Goal: Information Seeking & Learning: Learn about a topic

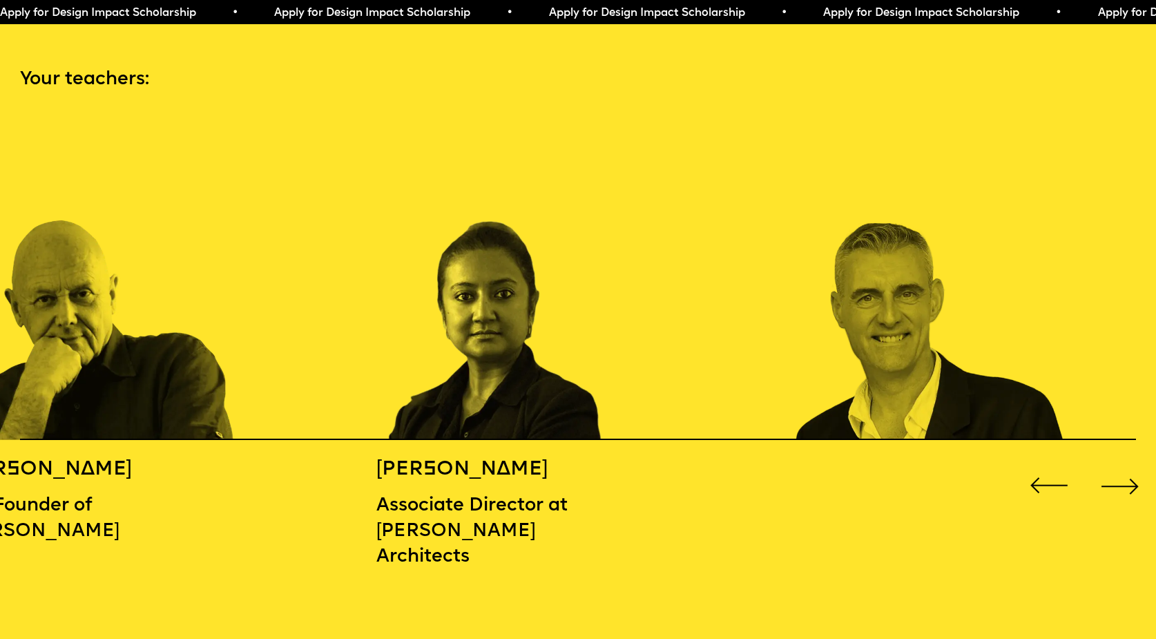
scroll to position [1706, 0]
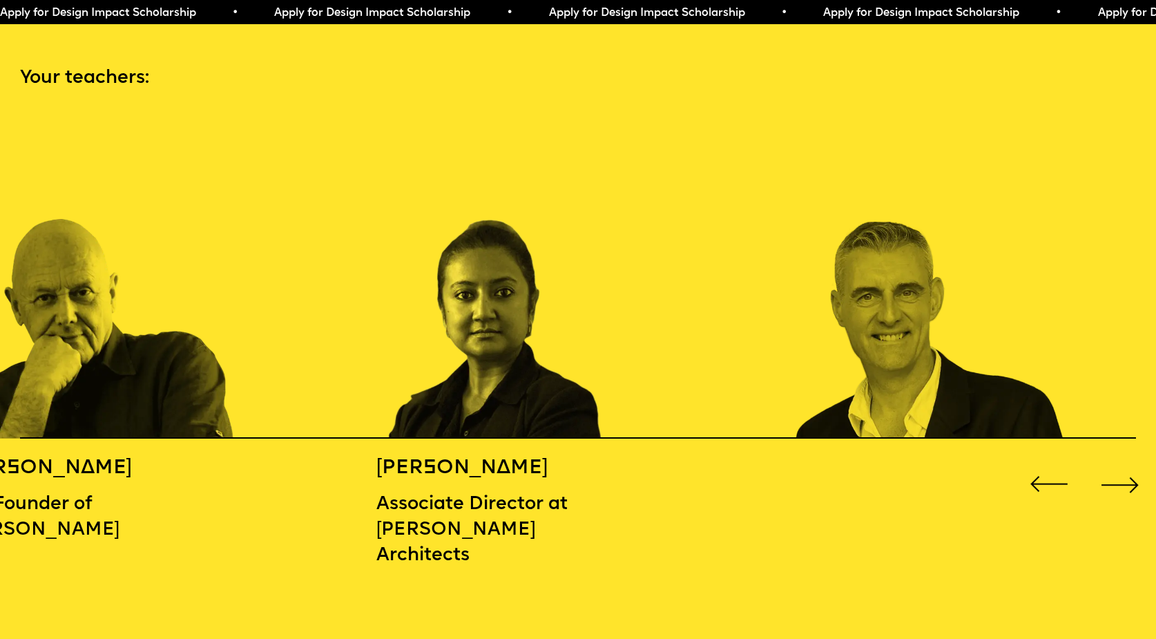
click at [1110, 476] on div "Next slide" at bounding box center [1120, 484] width 46 height 46
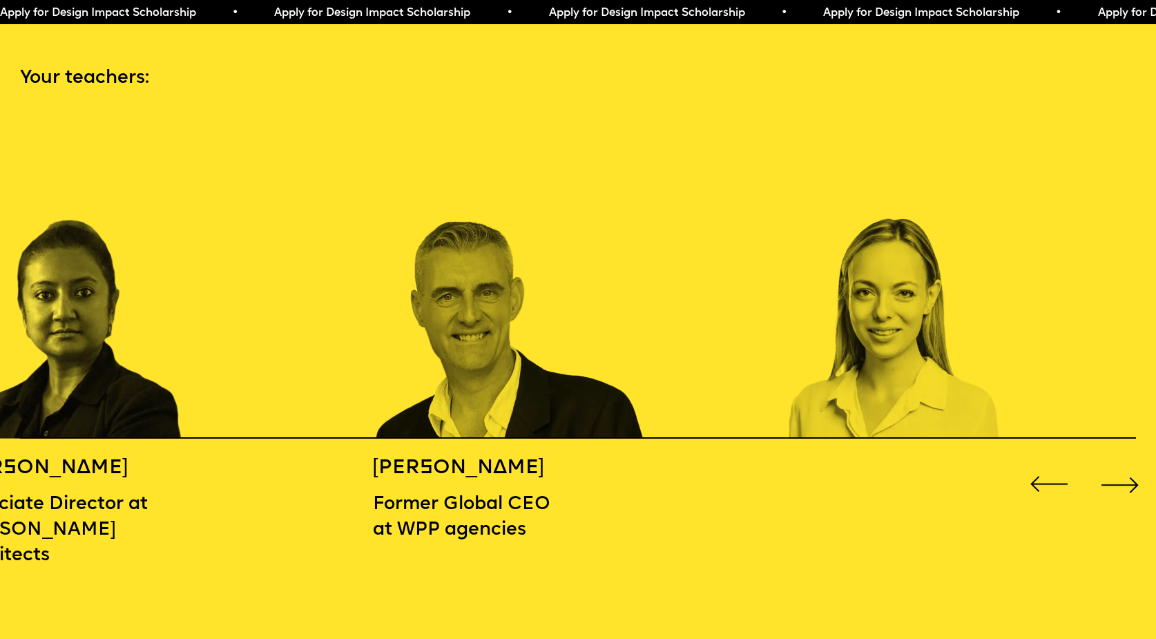
click at [1110, 476] on div "Next slide" at bounding box center [1120, 484] width 46 height 46
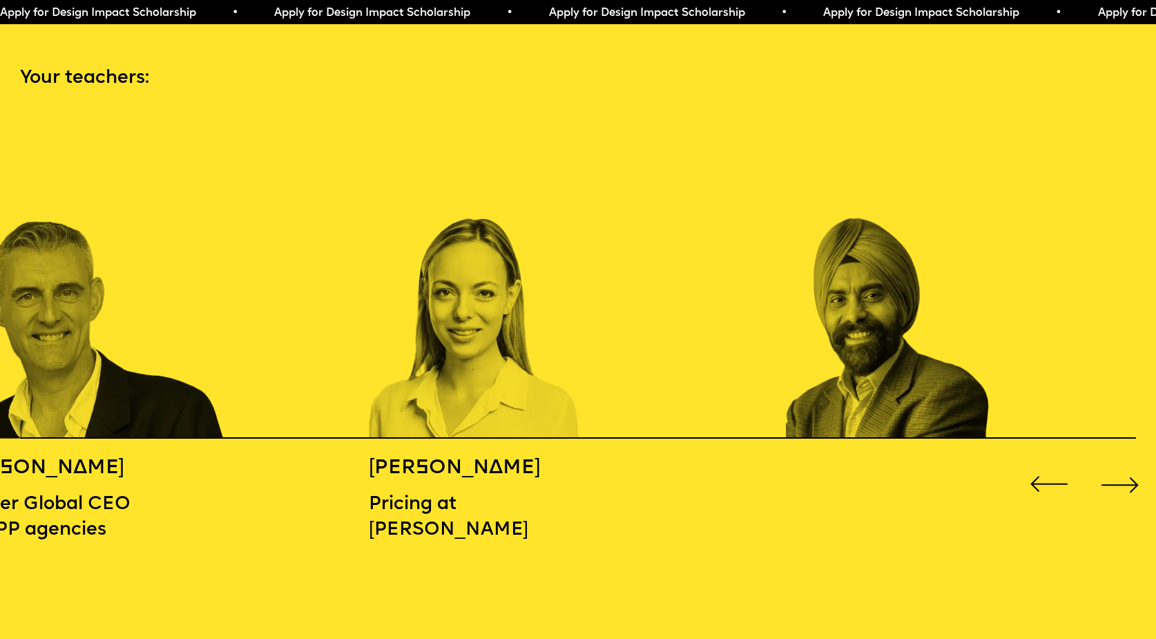
click at [1110, 476] on div "Next slide" at bounding box center [1120, 484] width 46 height 46
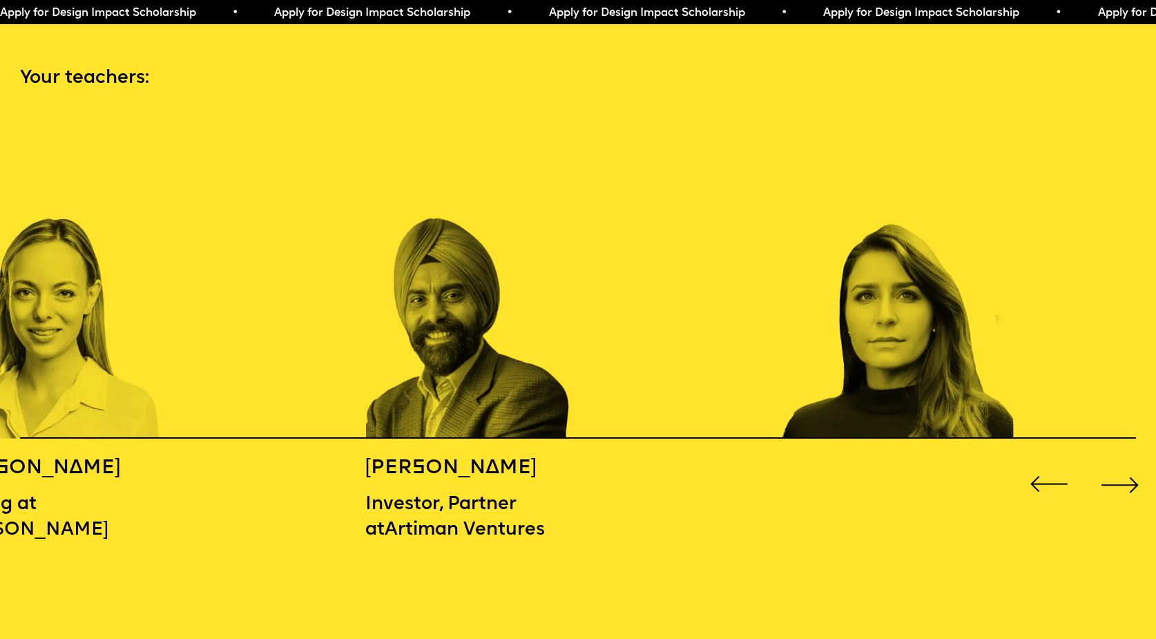
click at [1110, 476] on div "Next slide" at bounding box center [1120, 484] width 46 height 46
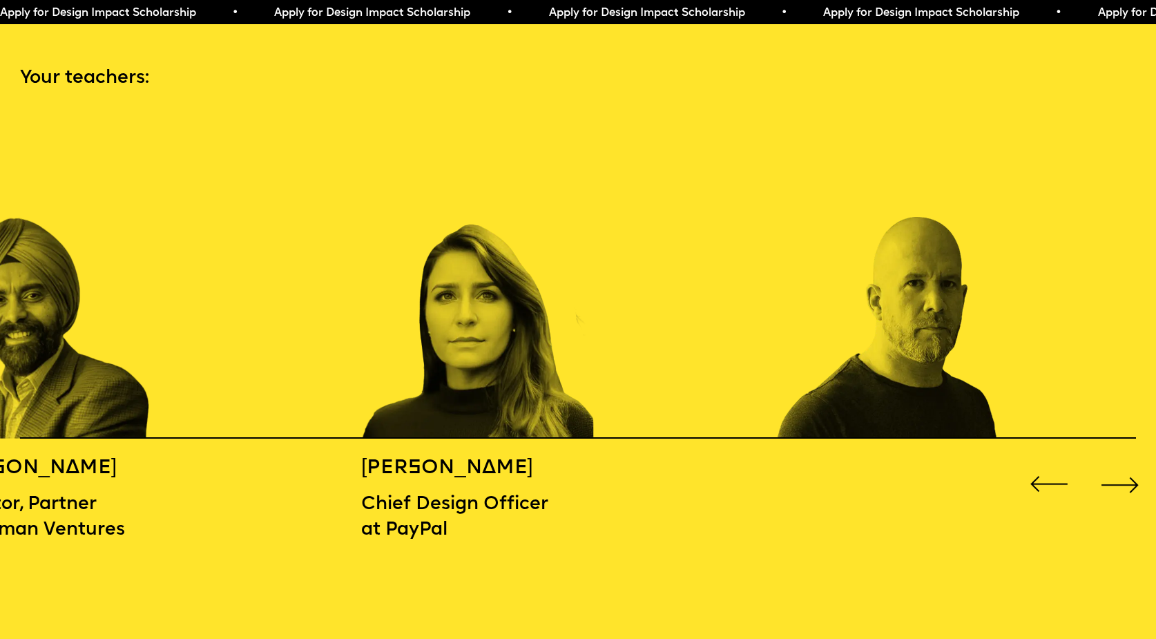
click at [1110, 476] on div "Next slide" at bounding box center [1120, 484] width 46 height 46
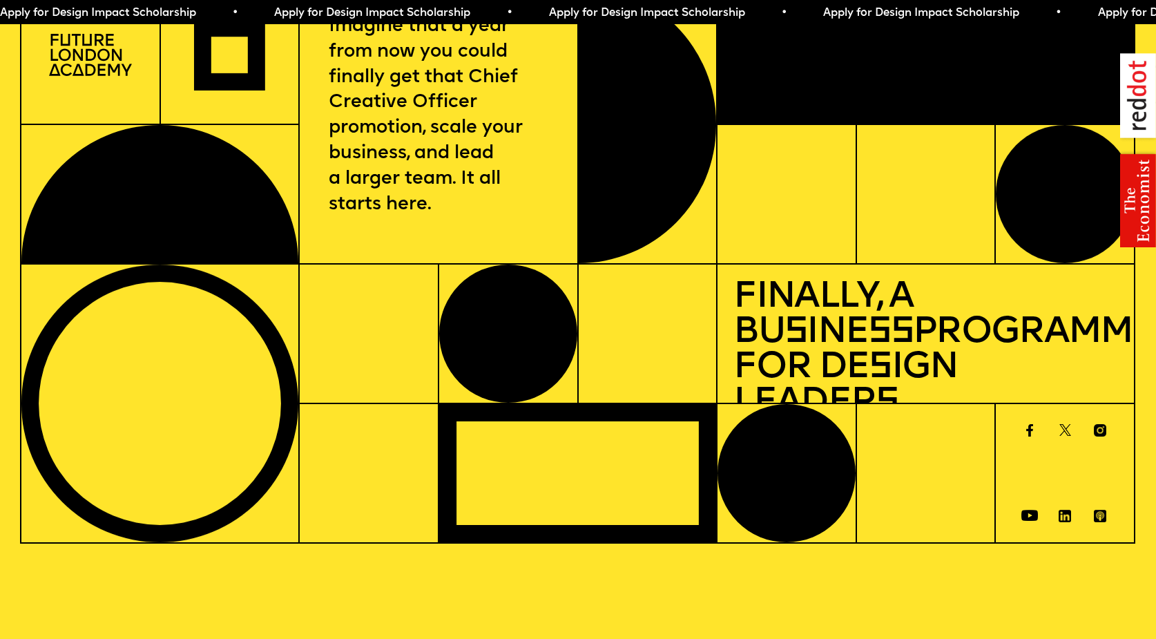
scroll to position [0, 0]
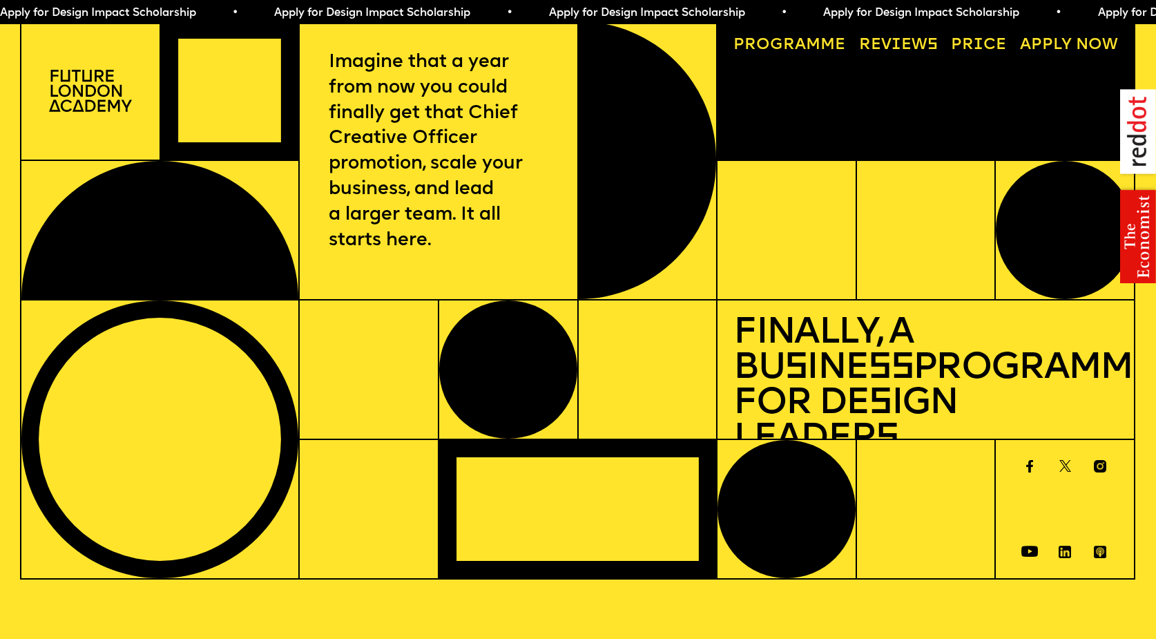
click at [814, 51] on link "Progr a mme" at bounding box center [790, 46] width 128 height 32
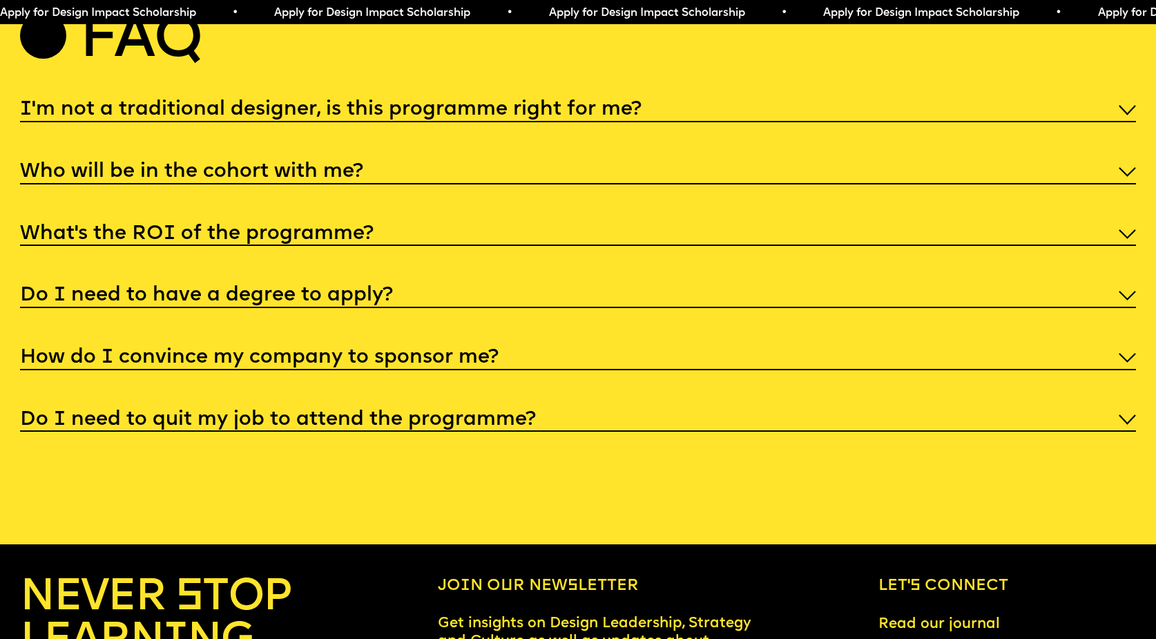
scroll to position [6062, 0]
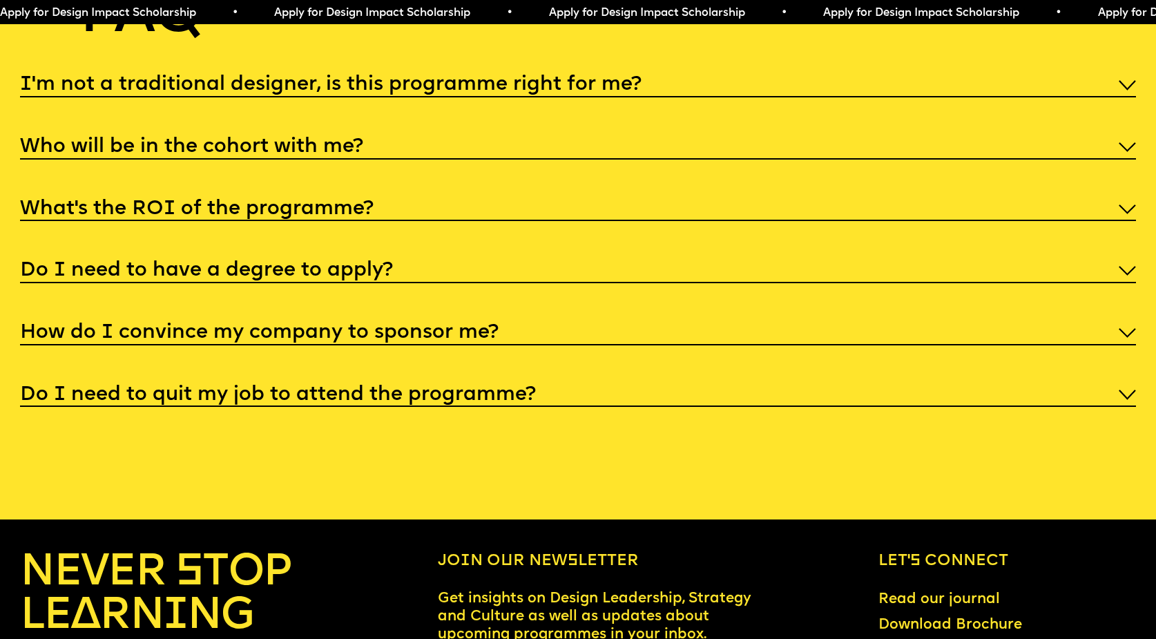
click at [808, 97] on div "I'm not a traditional designer, is this programme right for me?" at bounding box center [578, 83] width 1116 height 27
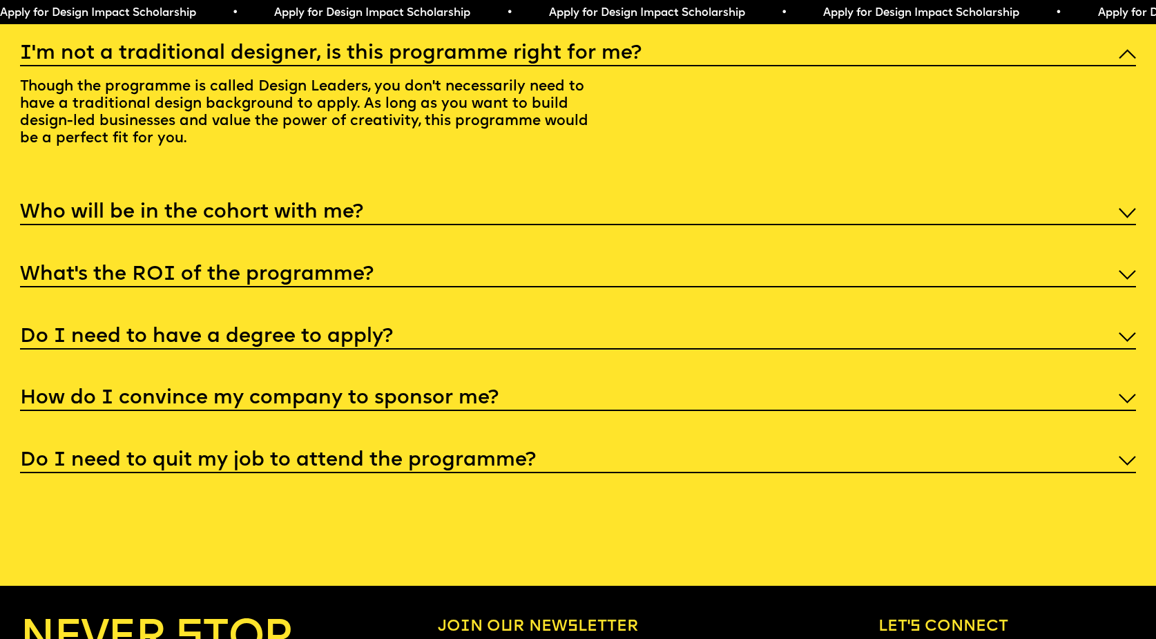
scroll to position [6094, 0]
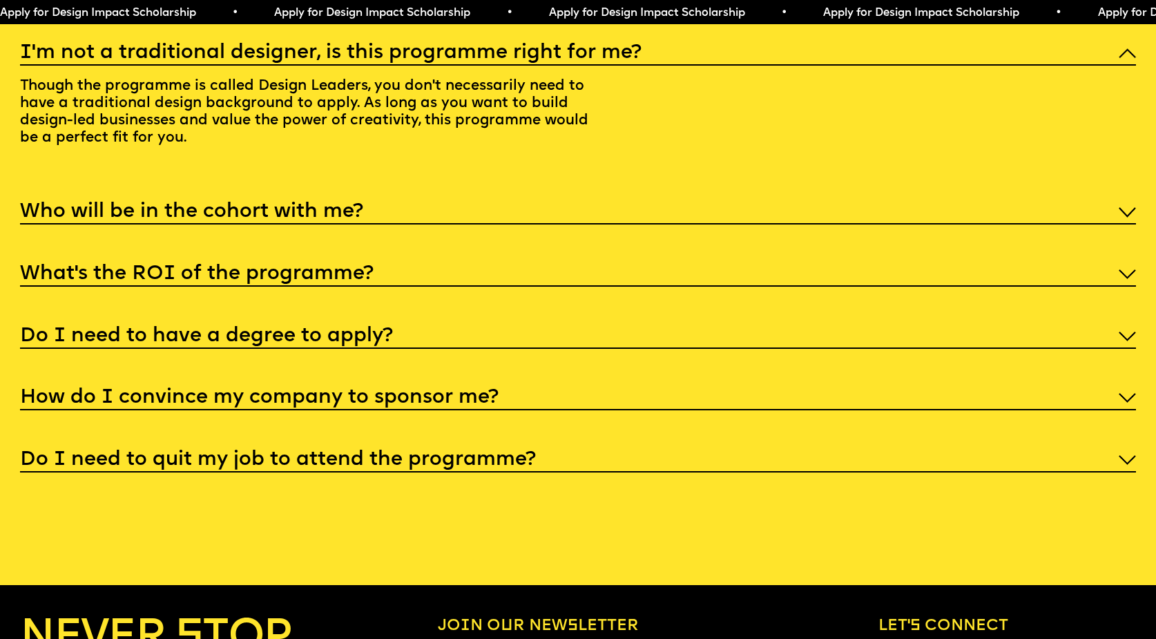
click at [691, 224] on div "Who will be in the cohort with me?" at bounding box center [578, 211] width 1116 height 27
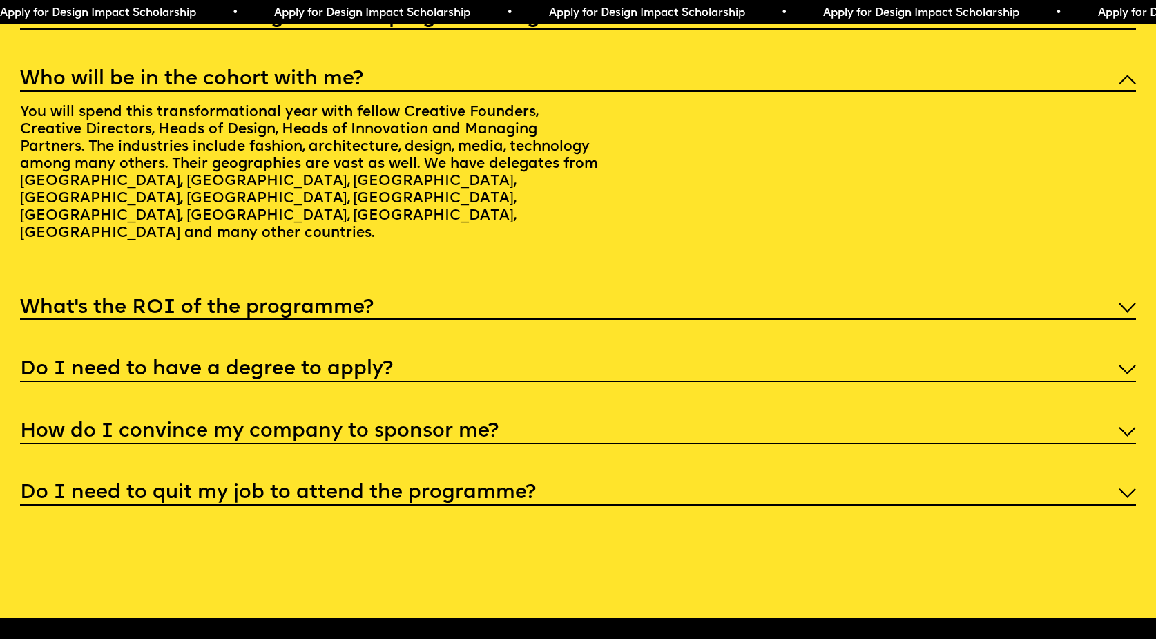
scroll to position [6131, 0]
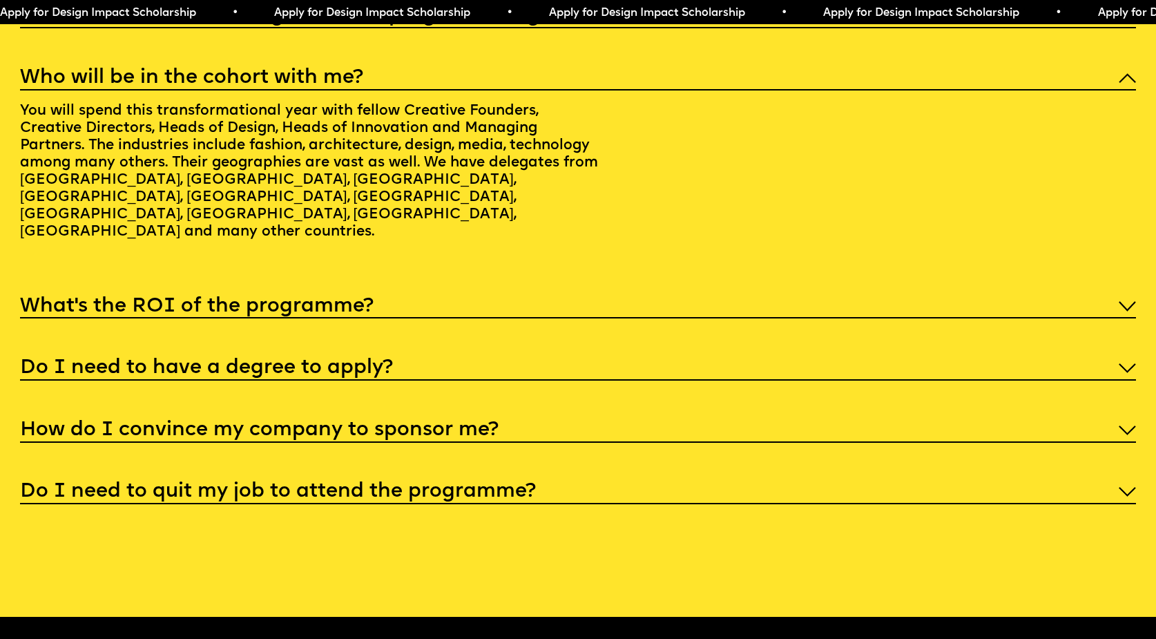
click at [681, 318] on div "What’s the ROI of the programme?" at bounding box center [578, 304] width 1116 height 27
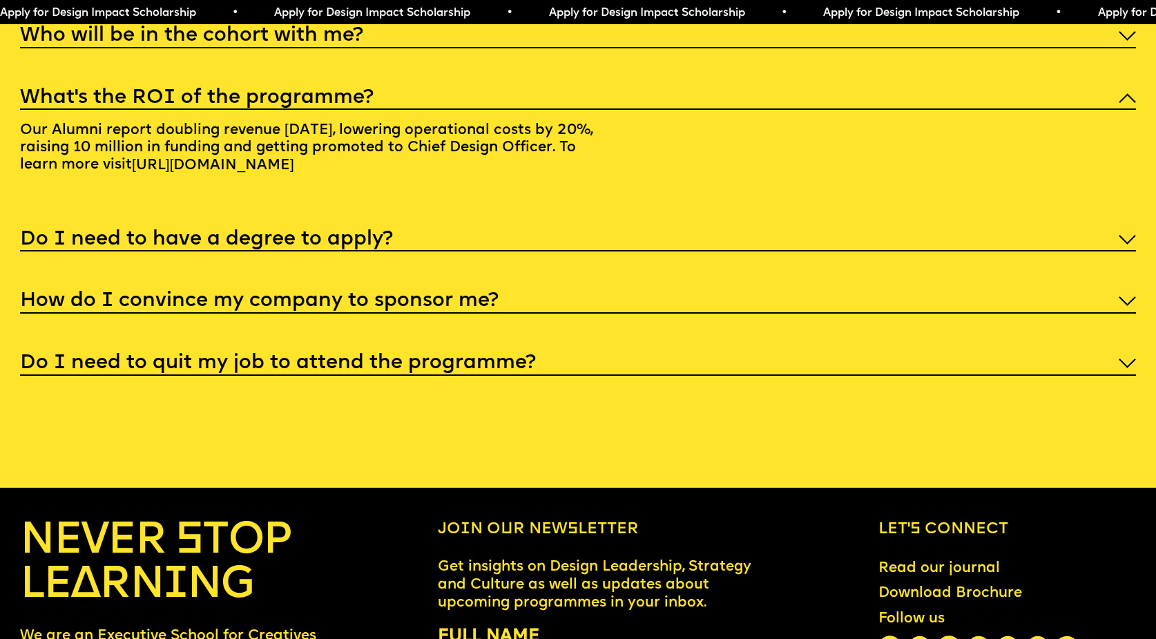
scroll to position [6174, 0]
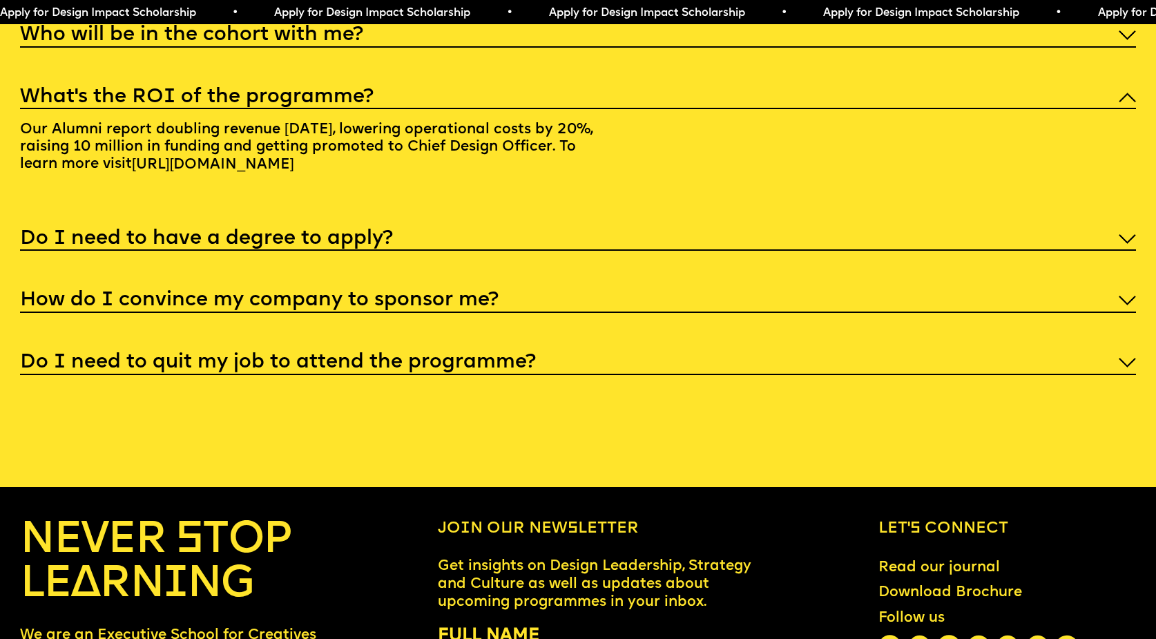
click at [676, 251] on div "Do I need to have a degree to apply?" at bounding box center [578, 237] width 1116 height 27
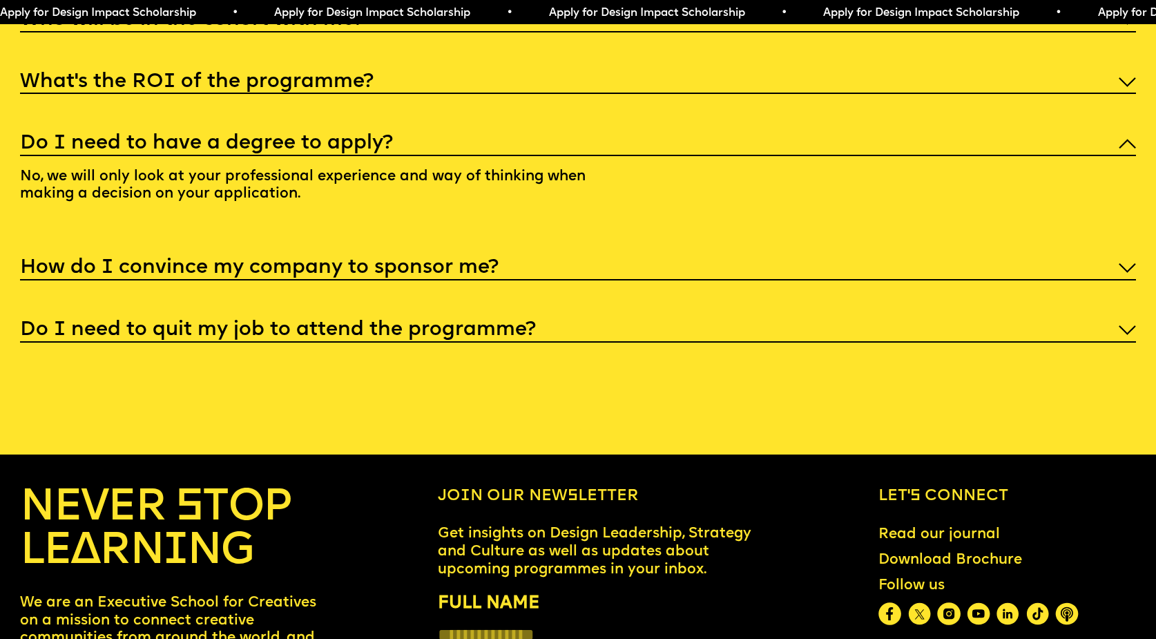
scroll to position [6191, 0]
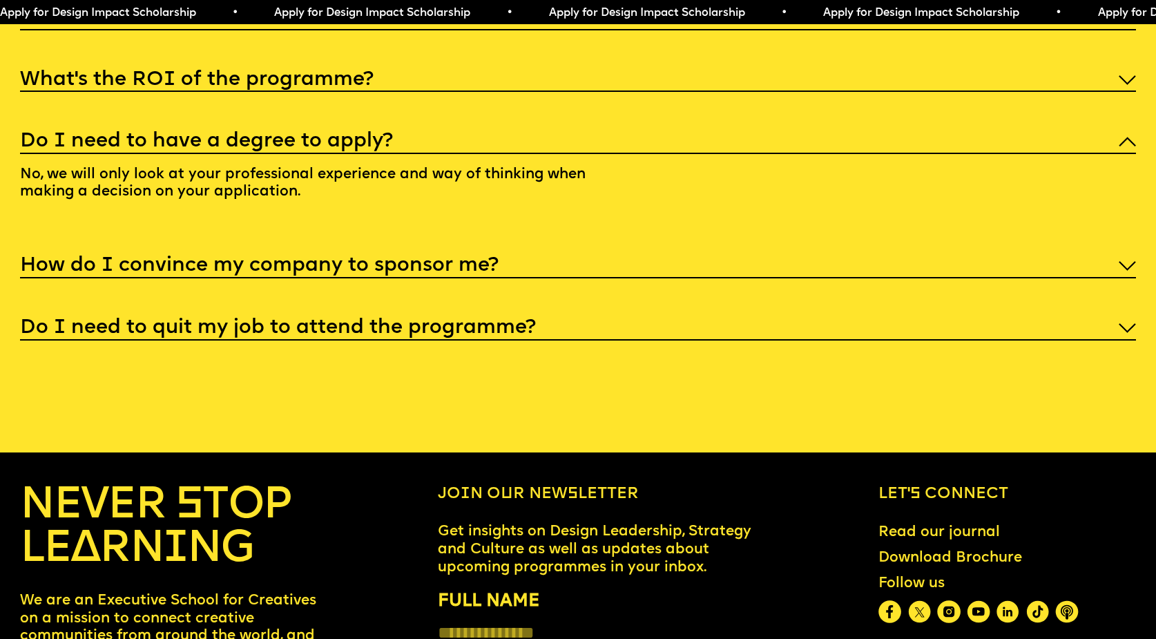
click at [659, 317] on div "I'm not a traditional designer, is this programme right for me? Though the prog…" at bounding box center [578, 140] width 1116 height 399
click at [608, 278] on div "How do I convince my company to sponsor me?" at bounding box center [578, 264] width 1116 height 27
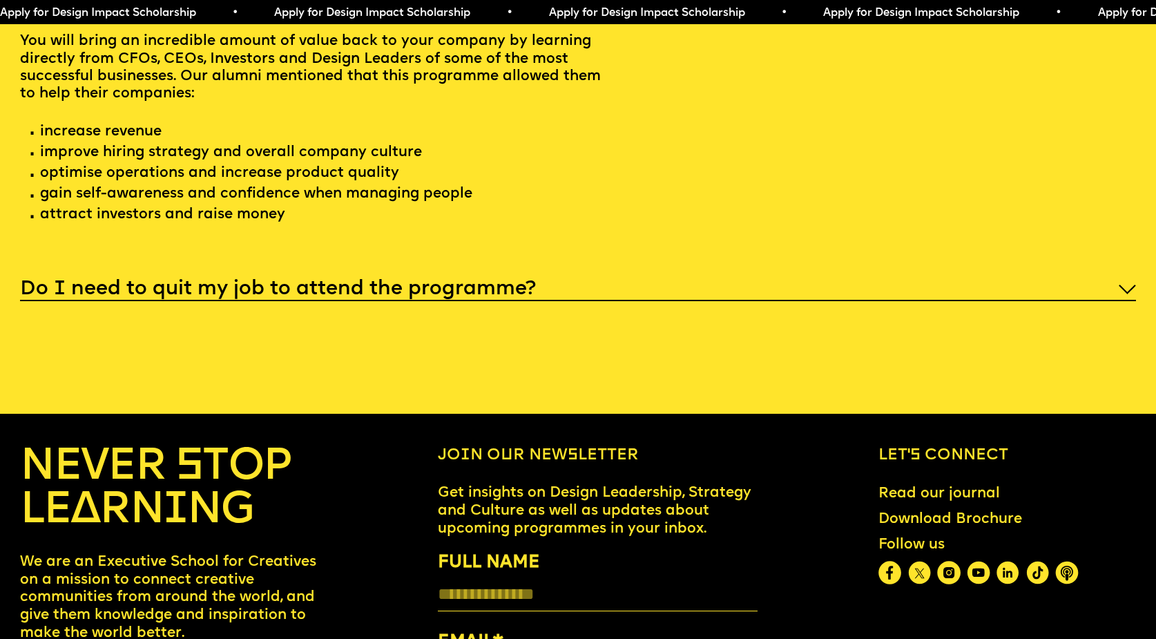
scroll to position [6386, 0]
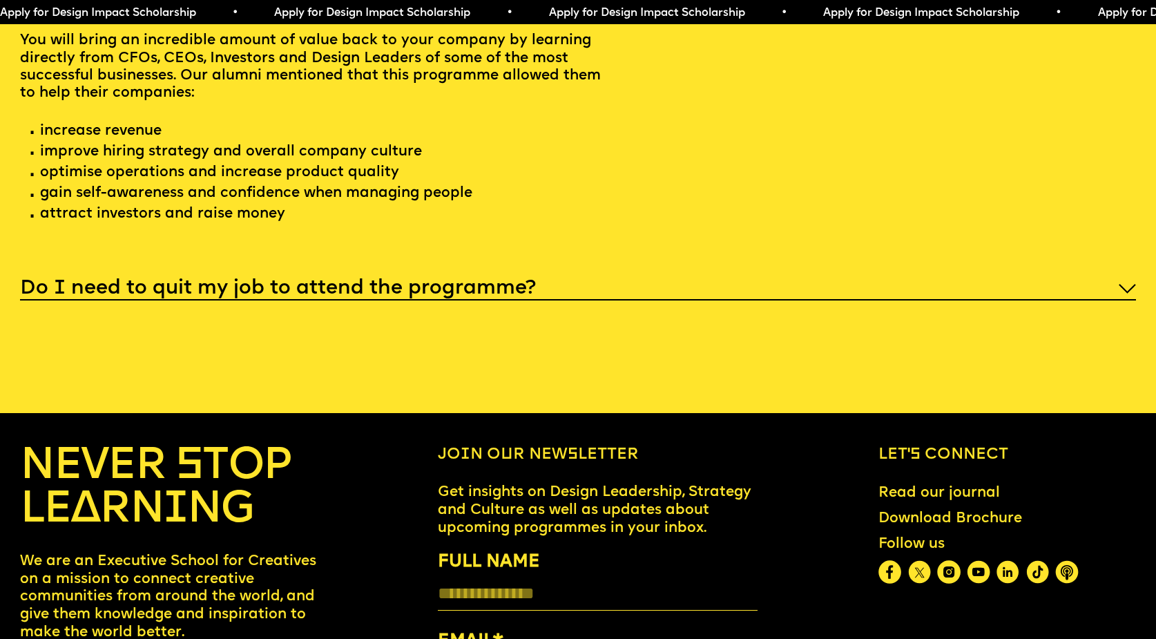
click at [657, 300] on div "Do I need to quit my job to attend the programme?" at bounding box center [578, 287] width 1116 height 27
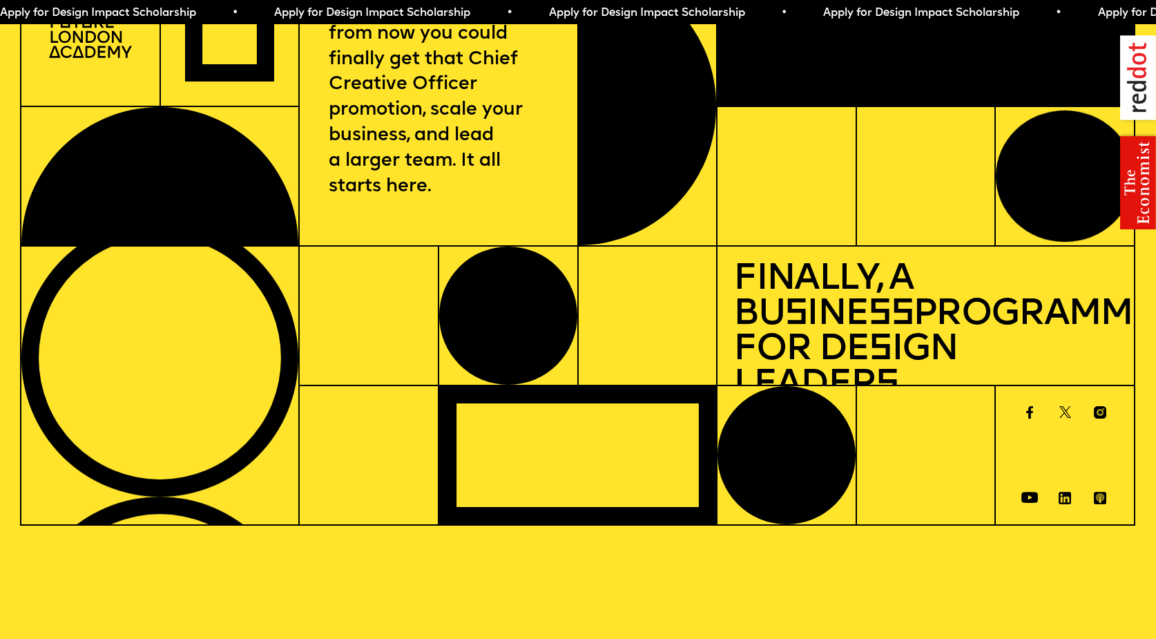
scroll to position [0, 0]
